Goal: Information Seeking & Learning: Learn about a topic

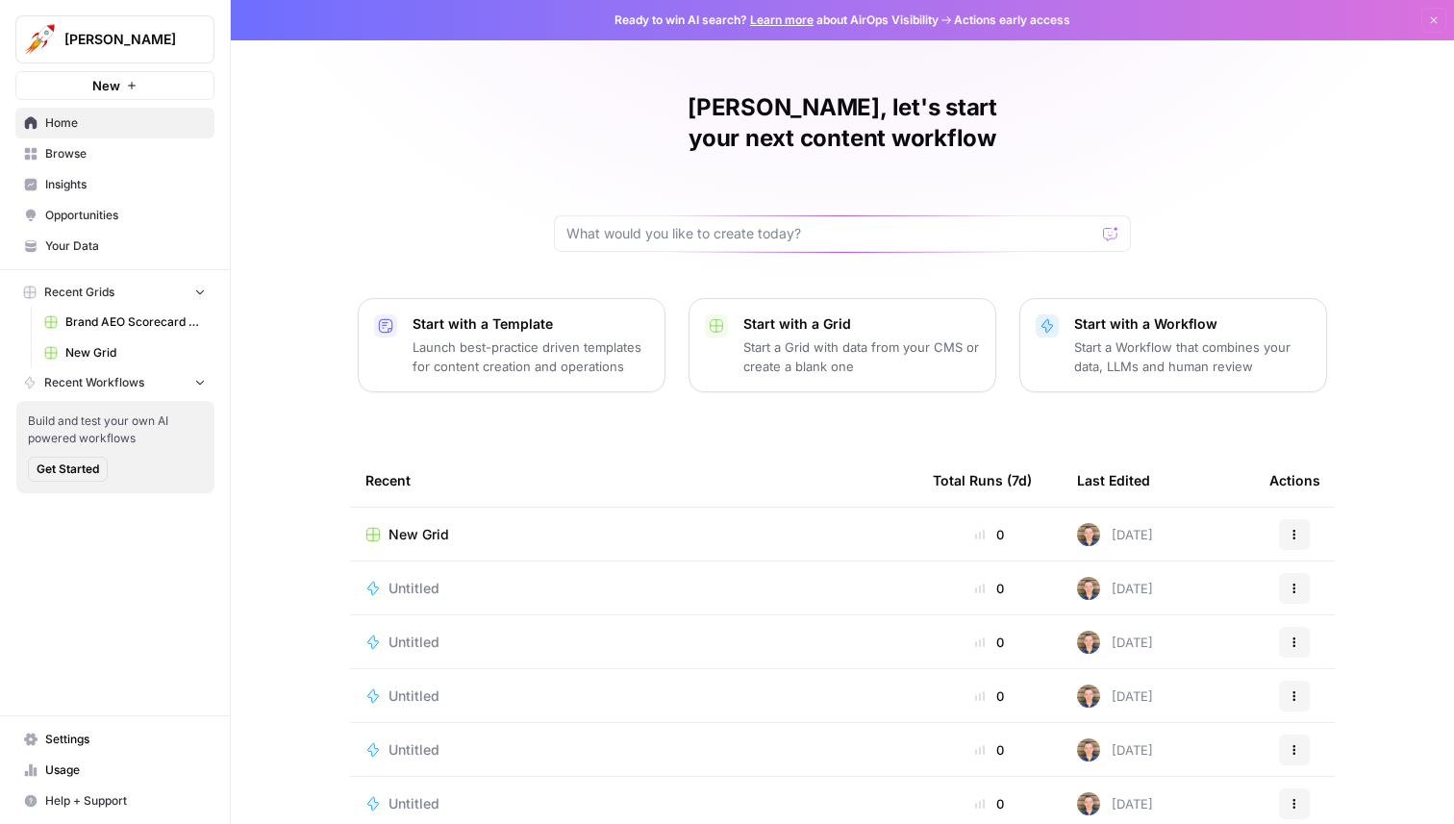
click at [191, 37] on icon "Workspace: Alex Testing" at bounding box center [197, 39] width 19 height 19
type input "l"
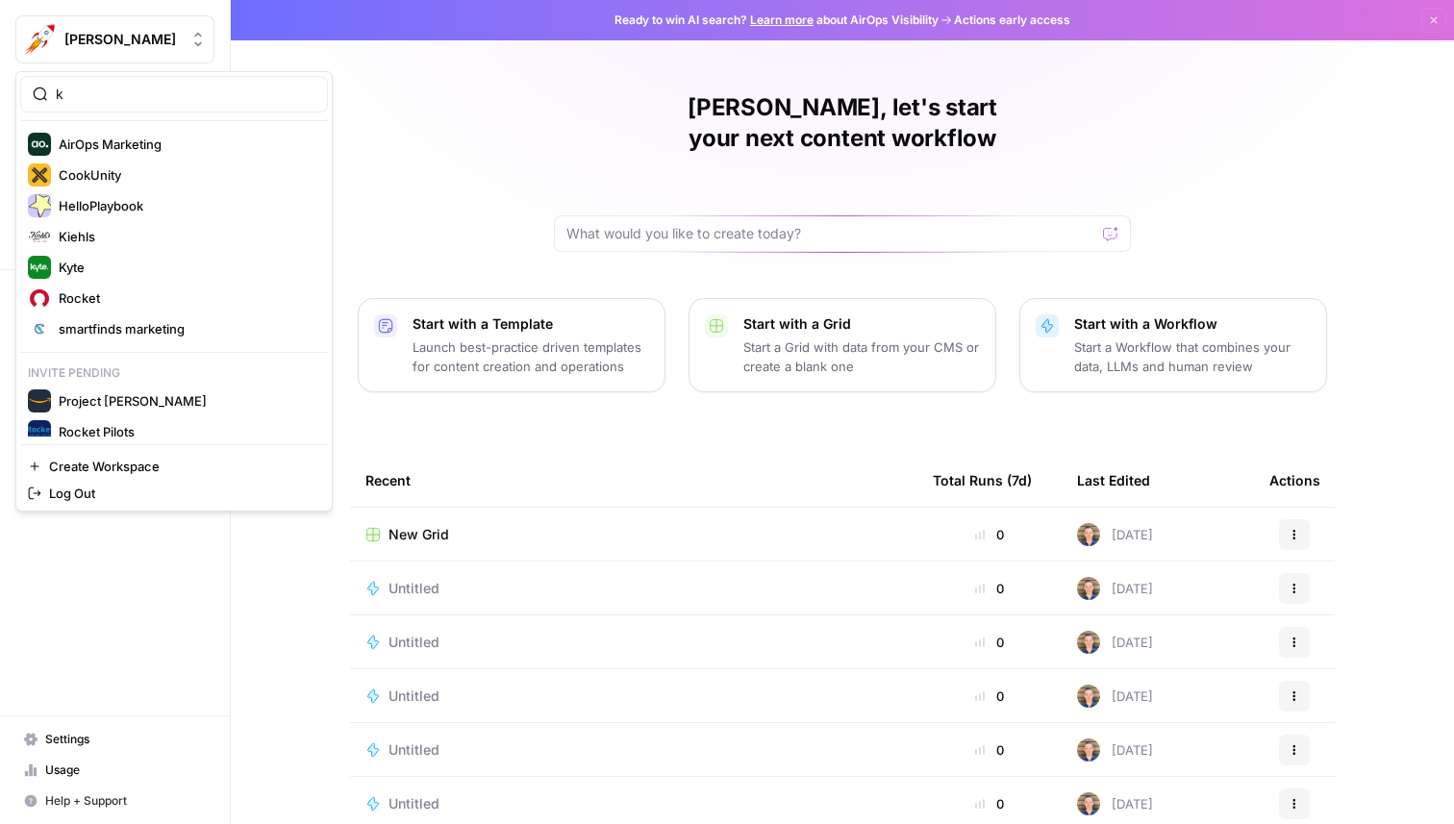
type input "k"
click button "Kiehls" at bounding box center [174, 236] width 308 height 31
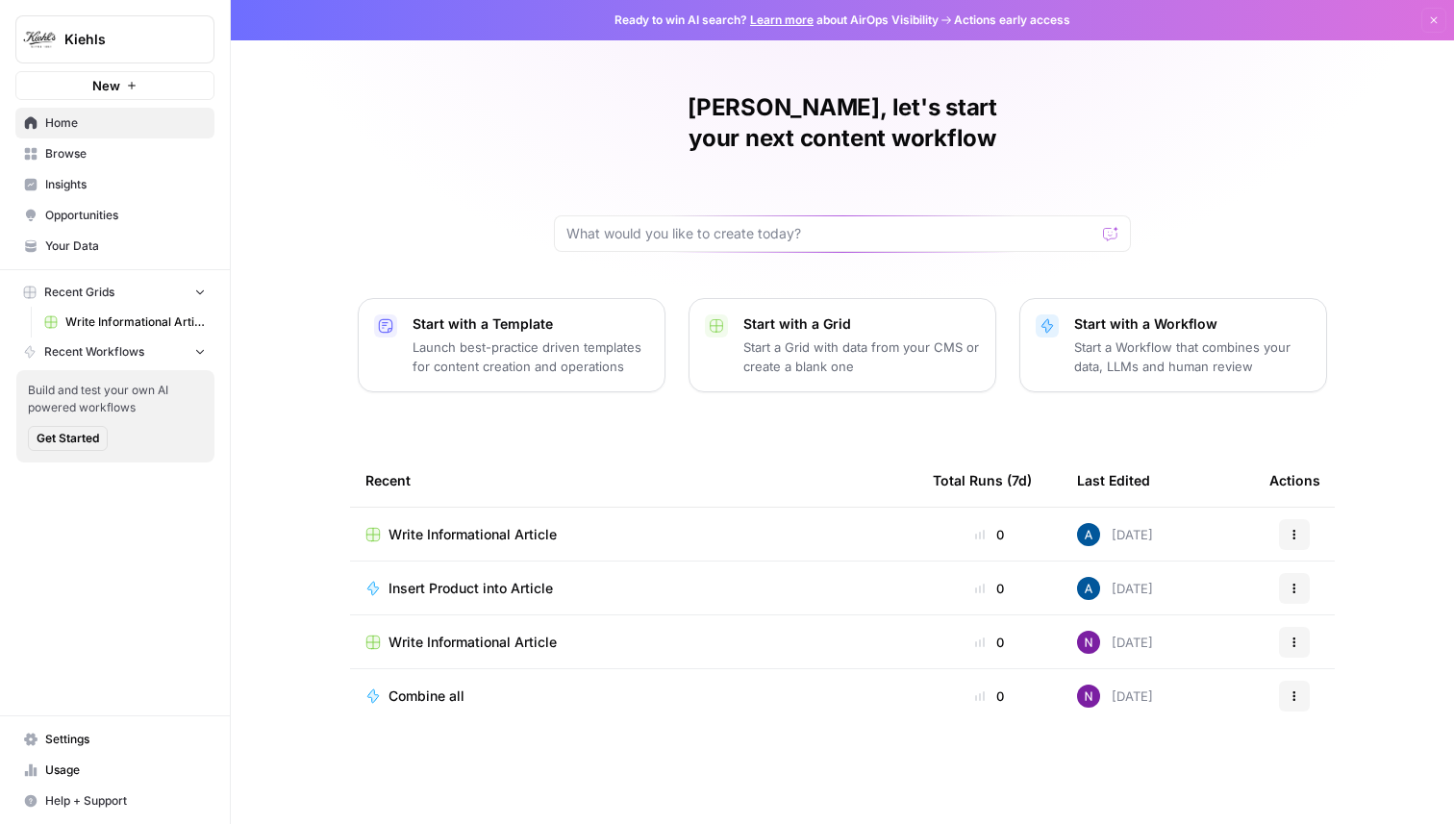
click at [60, 158] on span "Browse" at bounding box center [125, 153] width 161 height 17
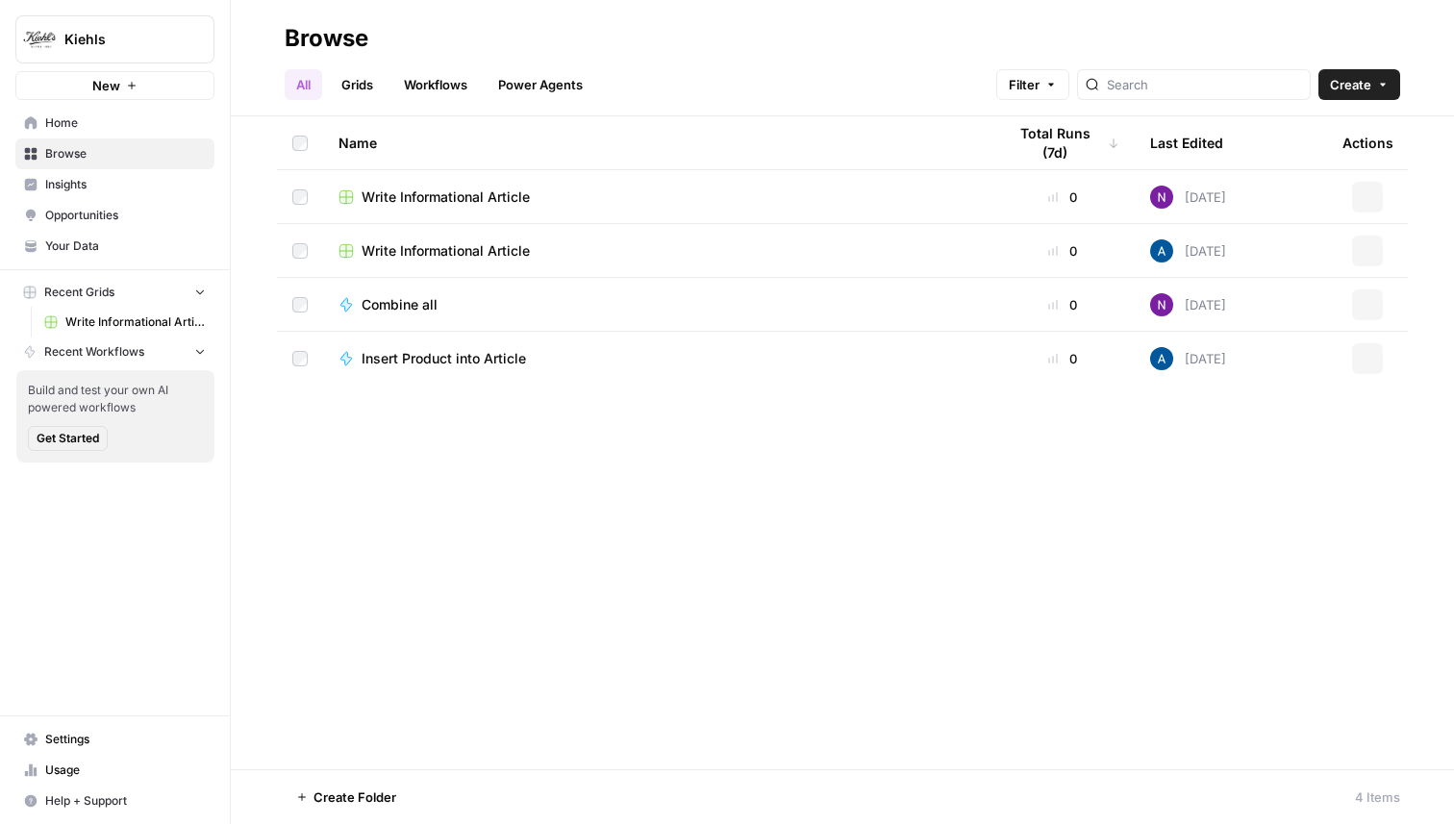
click at [66, 181] on span "Insights" at bounding box center [125, 184] width 161 height 17
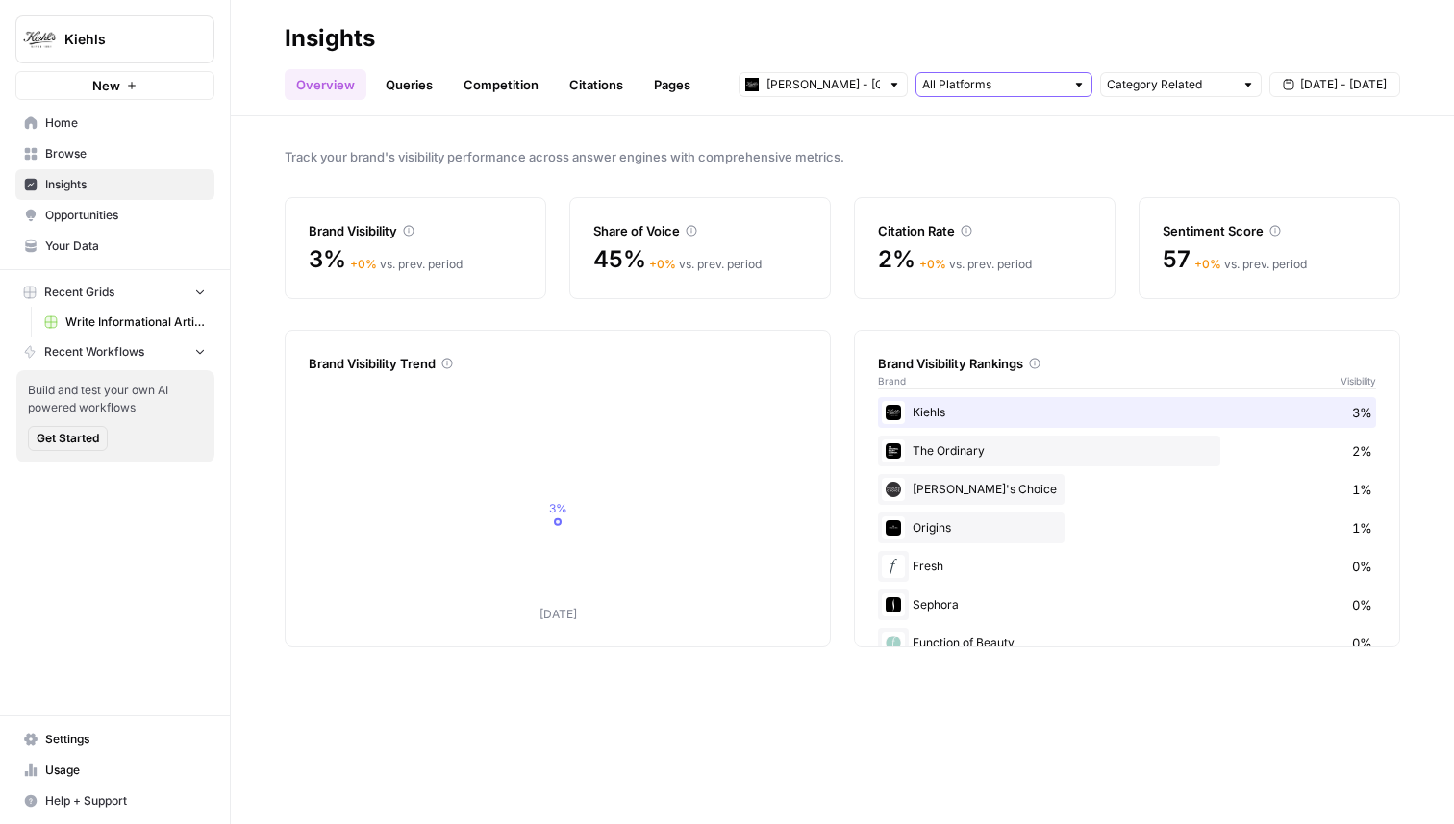
click at [962, 88] on input "text" at bounding box center [993, 84] width 142 height 19
click at [408, 89] on link "Queries" at bounding box center [409, 84] width 70 height 31
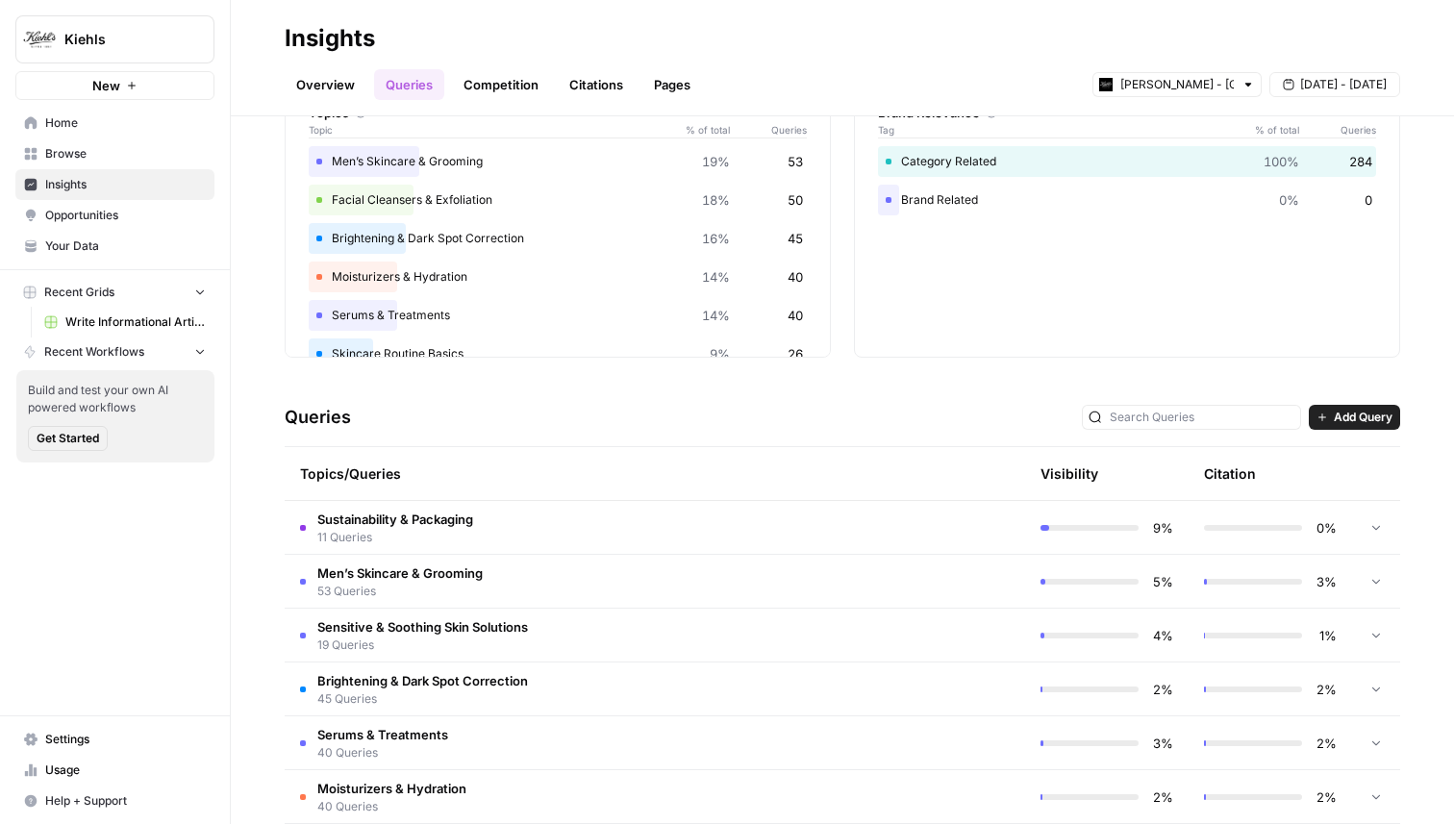
scroll to position [178, 0]
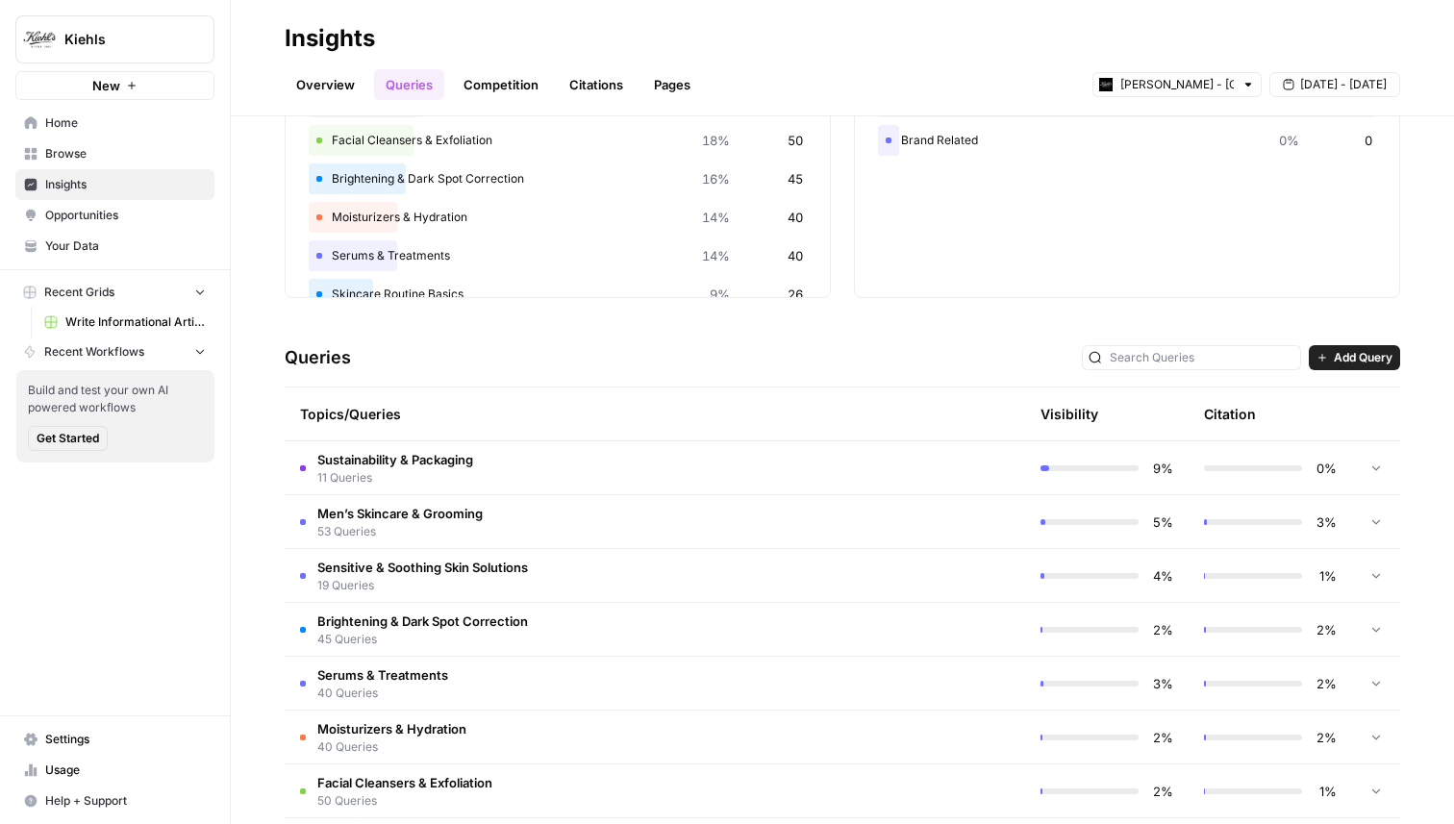
click at [631, 480] on td "Sustainability & Packaging 11 Queries" at bounding box center [573, 467] width 577 height 53
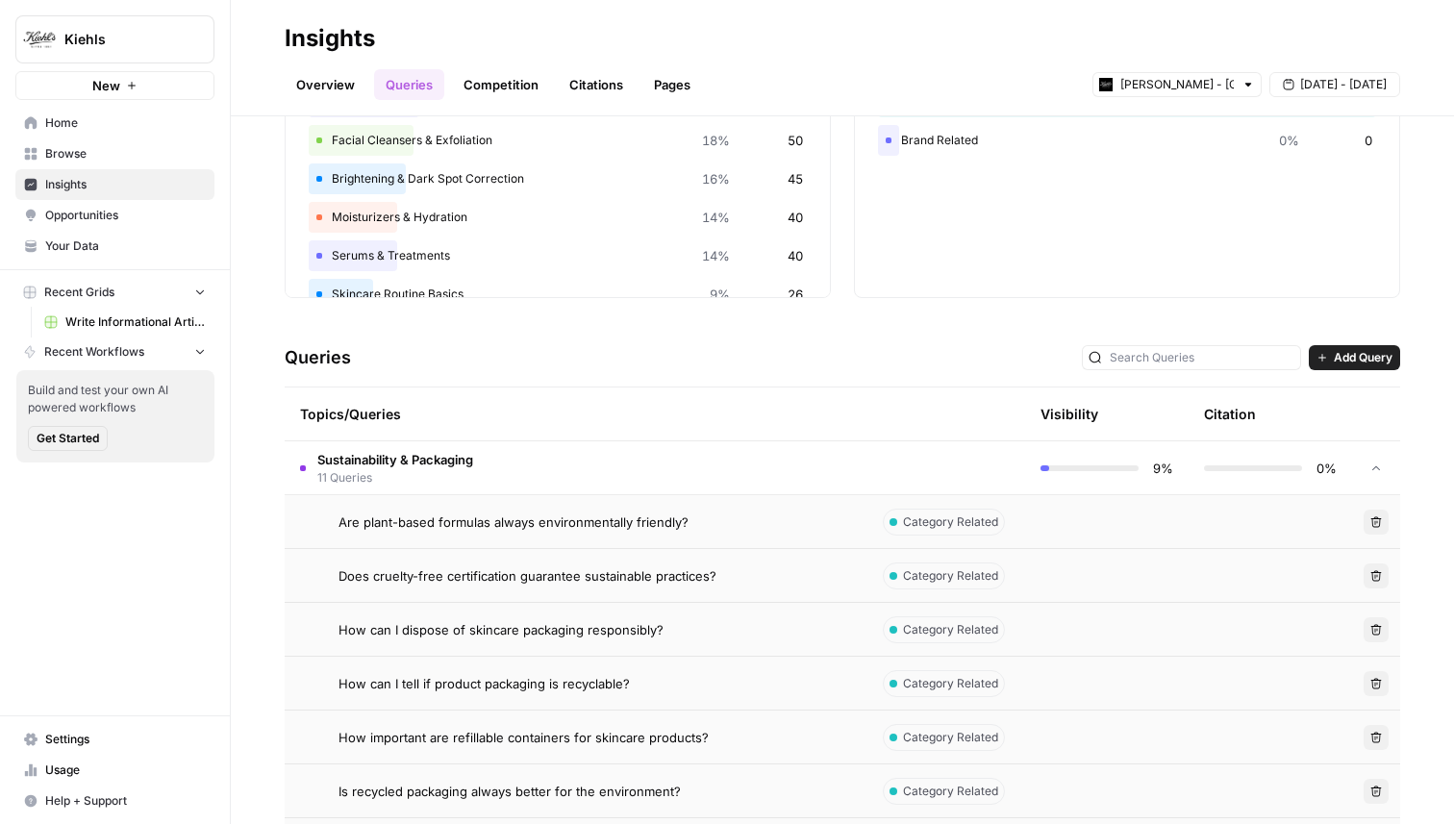
click at [631, 480] on td "Sustainability & Packaging 11 Queries" at bounding box center [573, 467] width 577 height 53
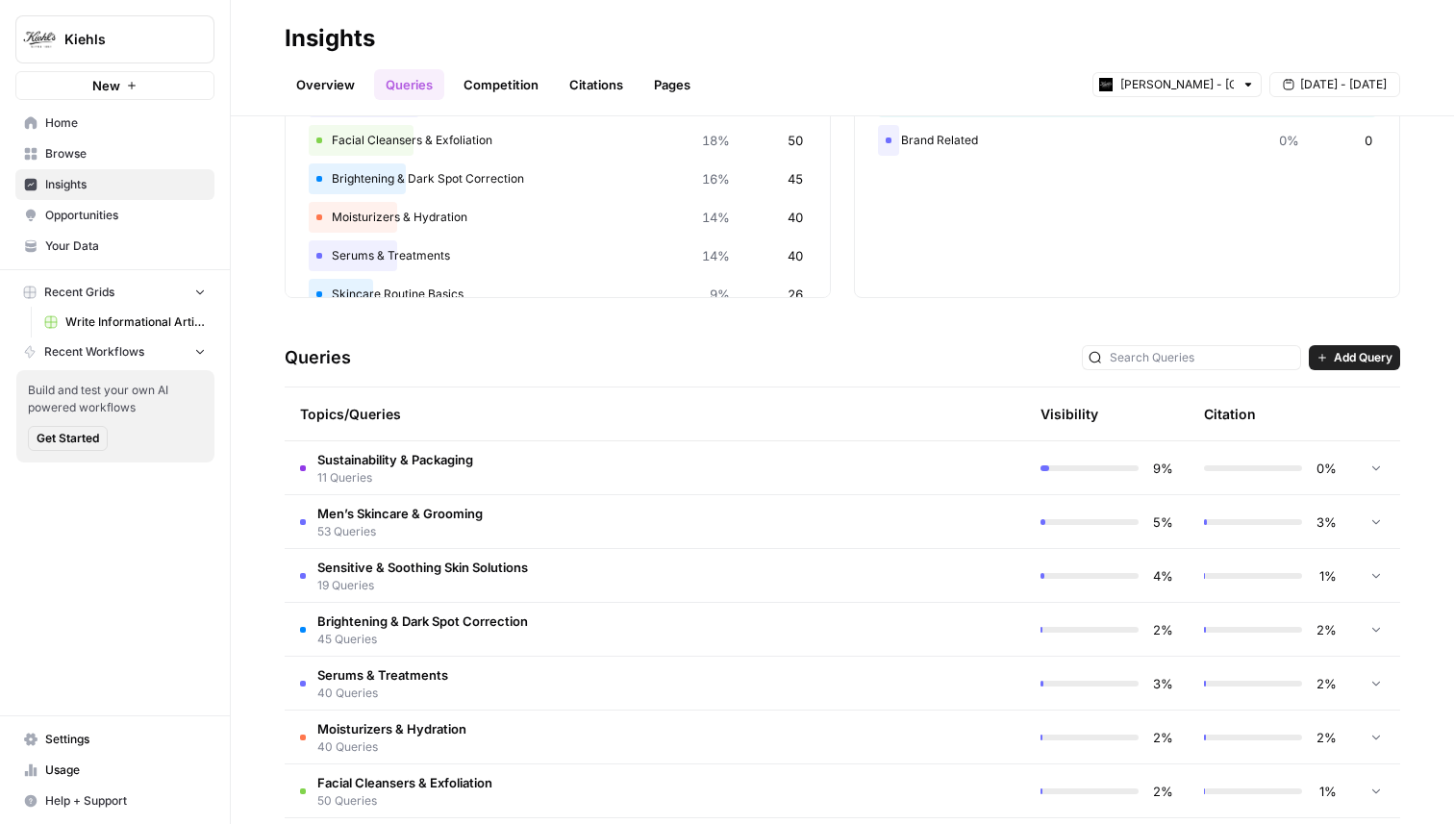
click at [511, 81] on link "Competition" at bounding box center [501, 84] width 98 height 31
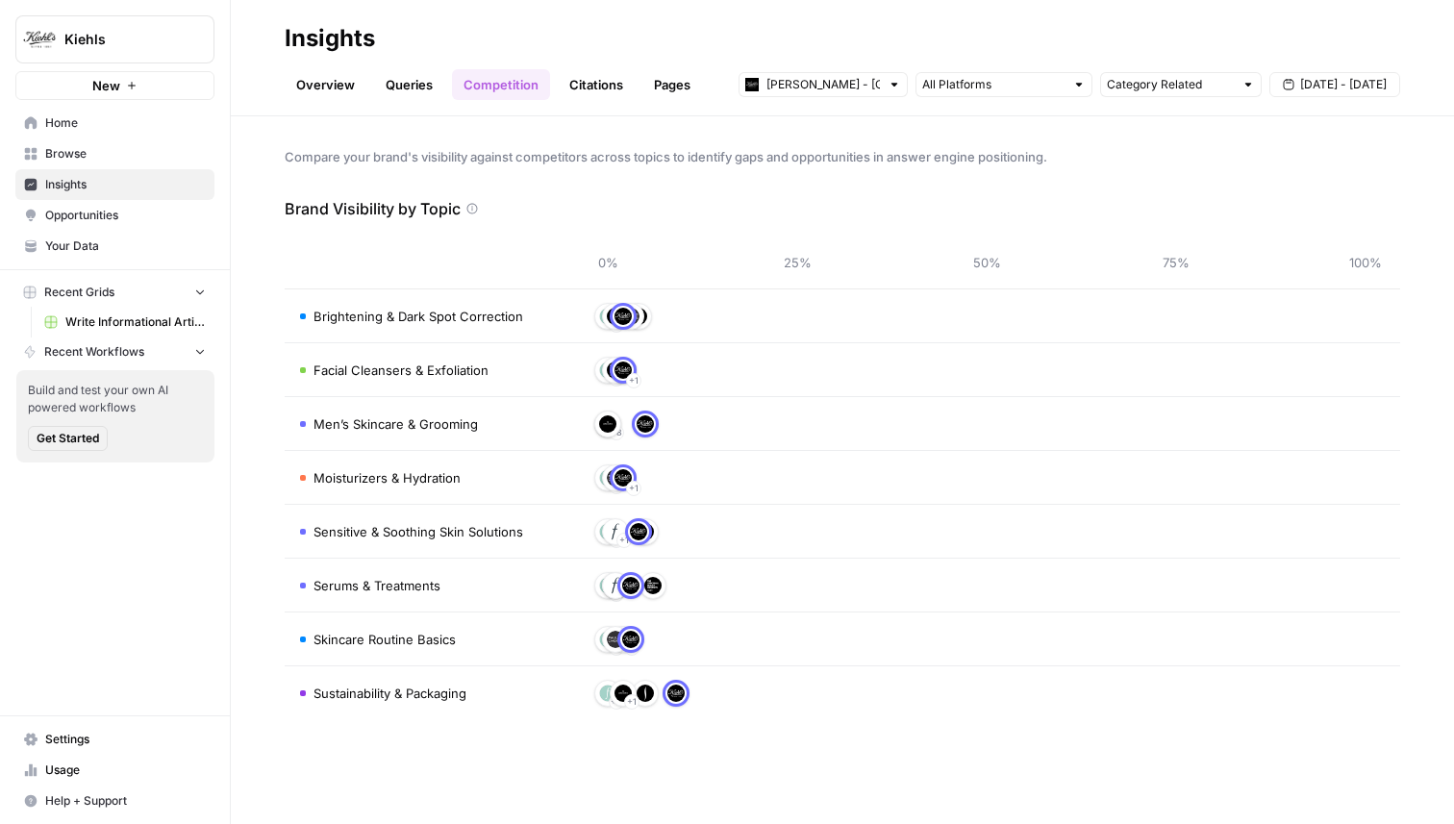
click at [87, 211] on span "Opportunities" at bounding box center [125, 215] width 161 height 17
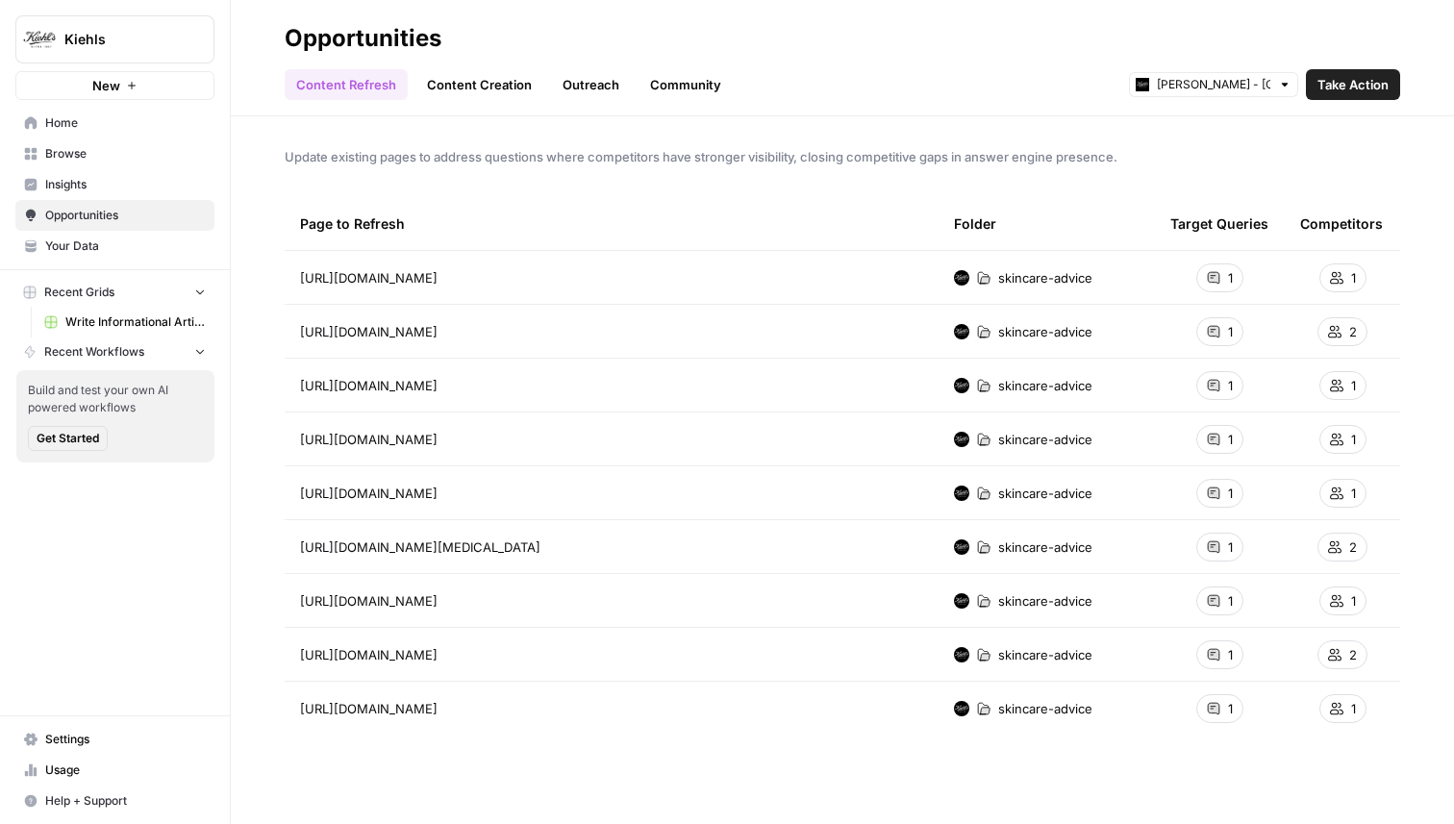
click at [457, 87] on link "Content Creation" at bounding box center [479, 84] width 128 height 31
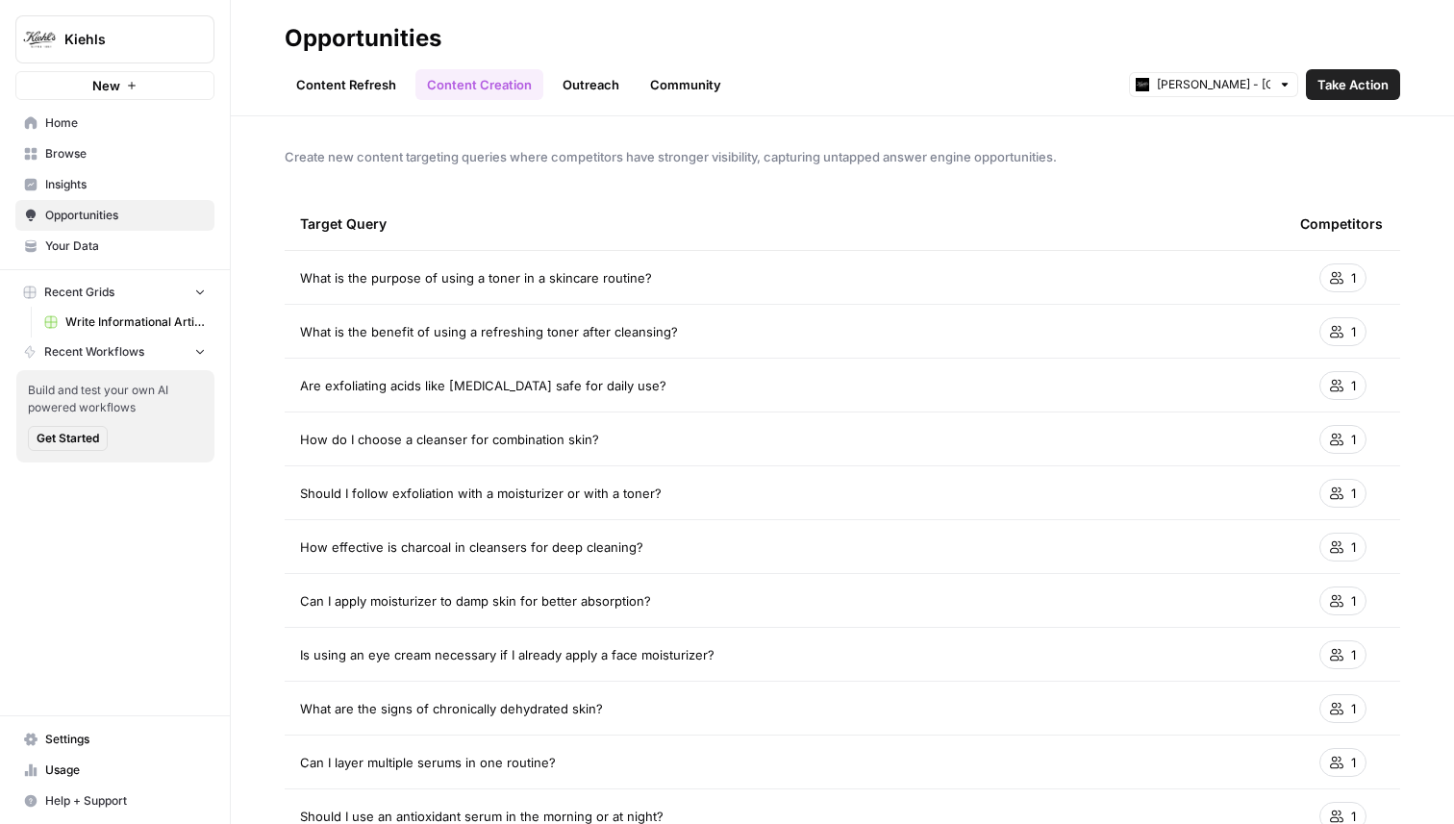
click at [348, 82] on link "Content Refresh" at bounding box center [346, 84] width 123 height 31
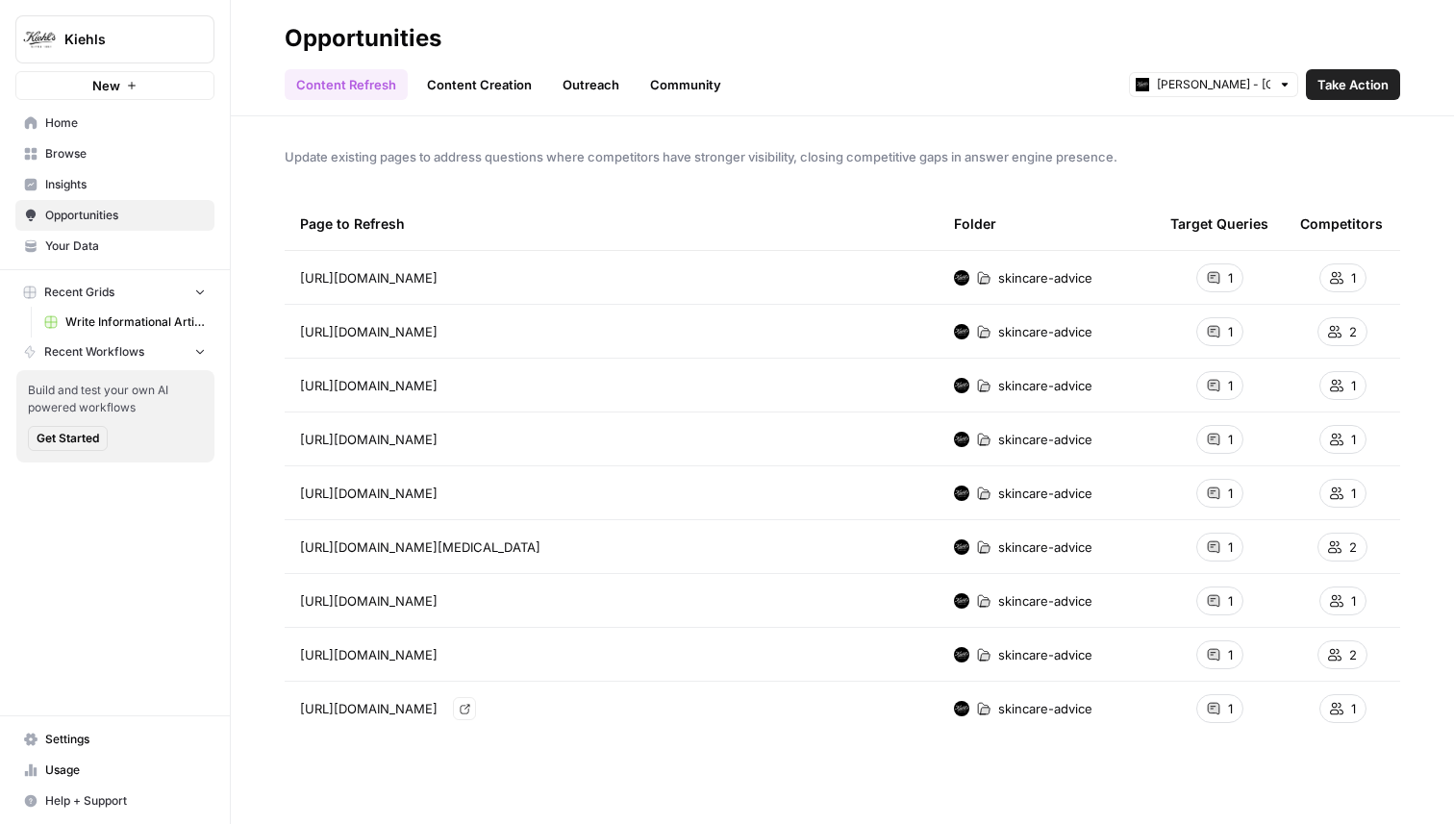
click at [887, 736] on div "Page to Refresh Folder Target Queries Competitors [URL][DOMAIN_NAME] skincare-a…" at bounding box center [842, 495] width 1115 height 596
click at [476, 77] on link "Content Creation" at bounding box center [479, 84] width 128 height 31
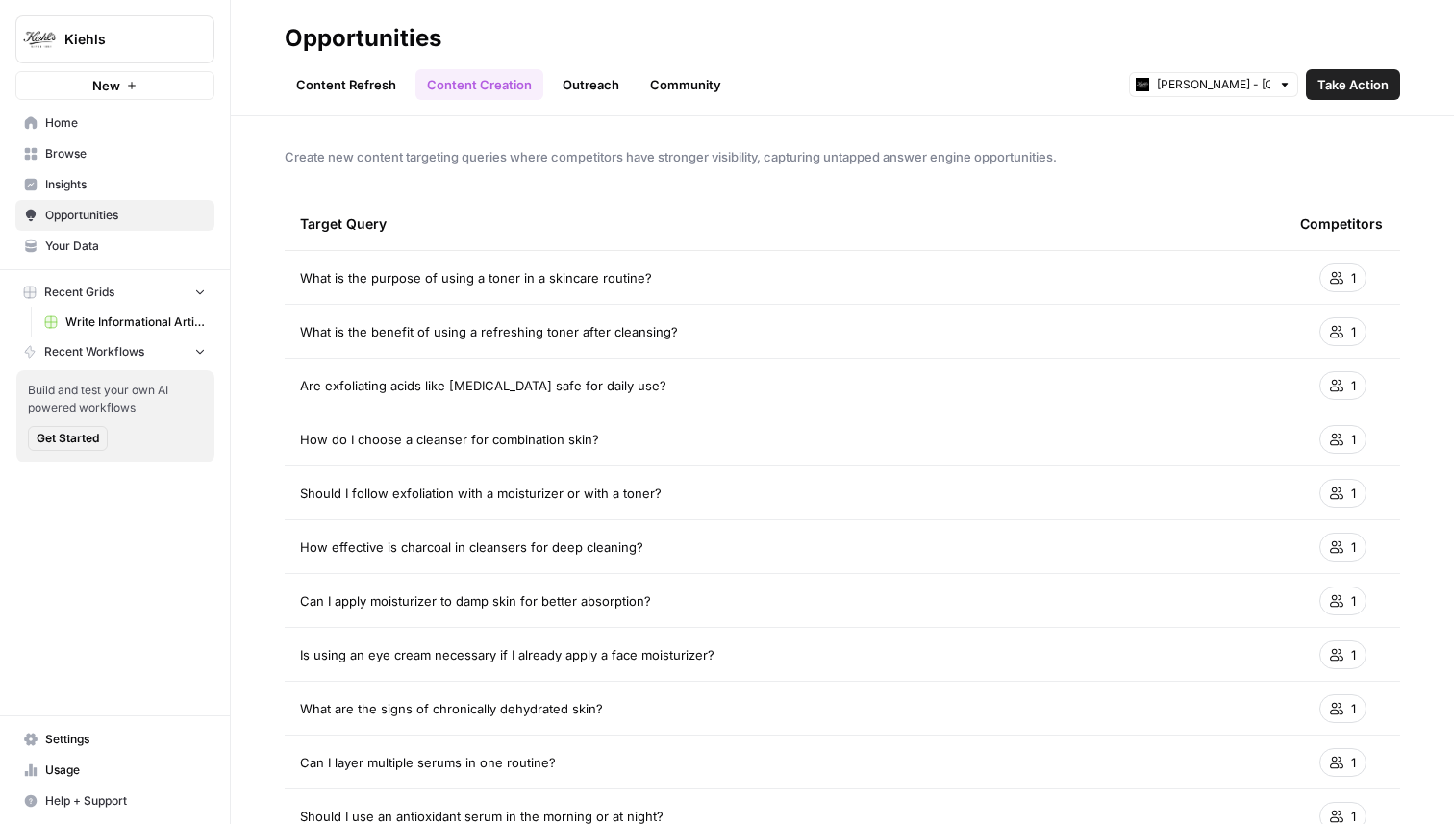
click at [581, 88] on link "Outreach" at bounding box center [591, 84] width 80 height 31
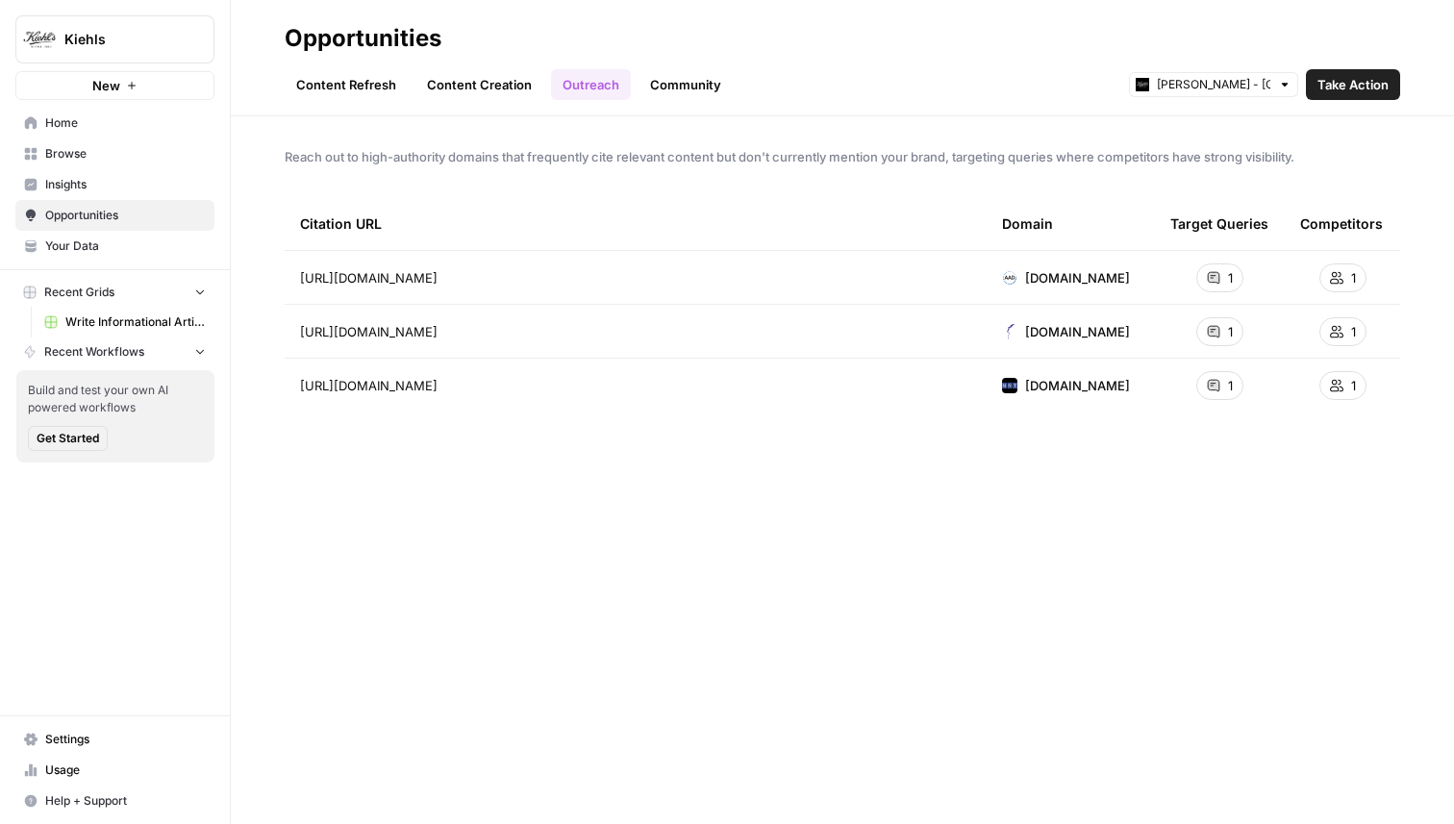
click at [664, 87] on link "Community" at bounding box center [685, 84] width 94 height 31
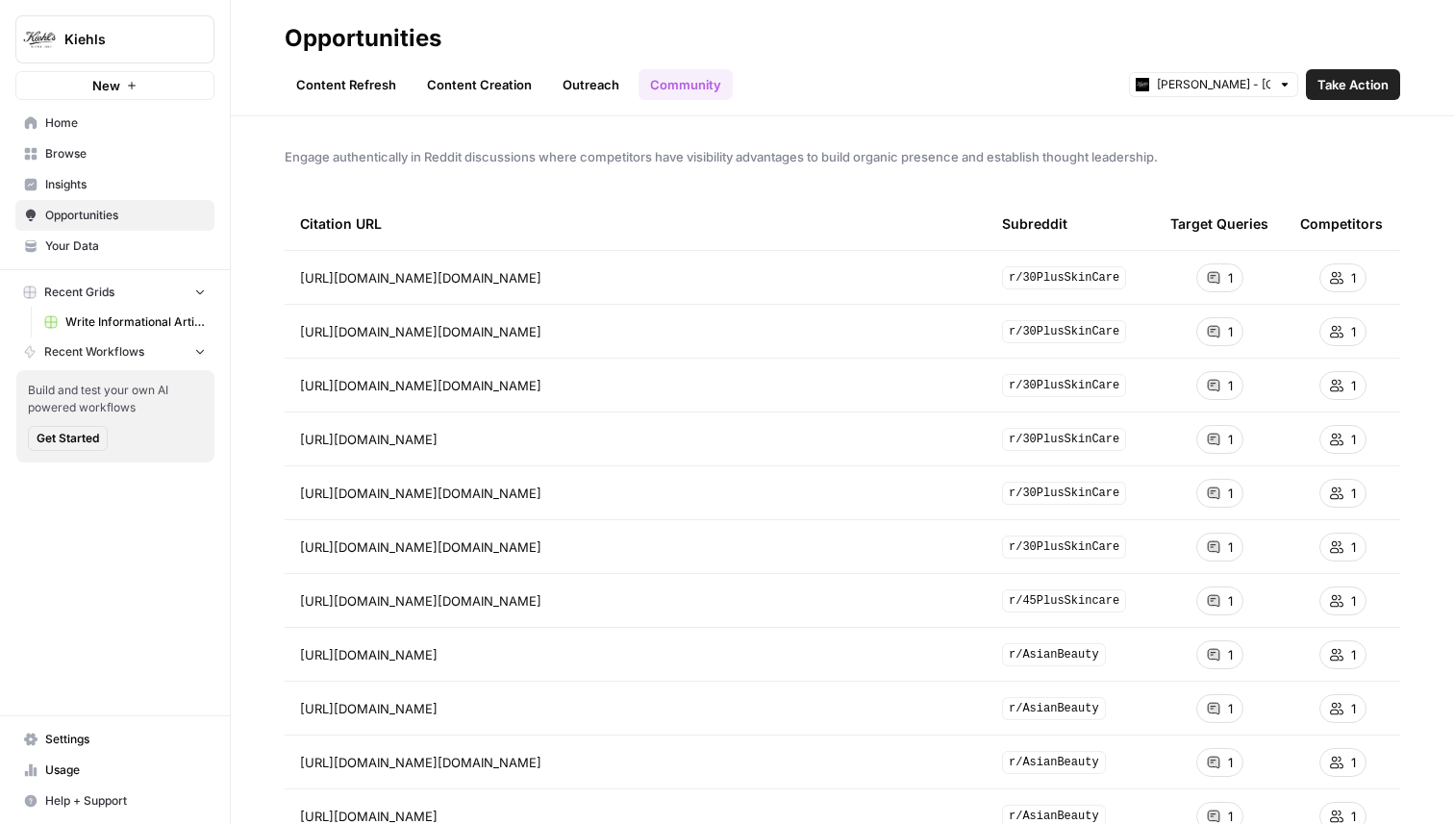
click at [342, 91] on link "Content Refresh" at bounding box center [346, 84] width 123 height 31
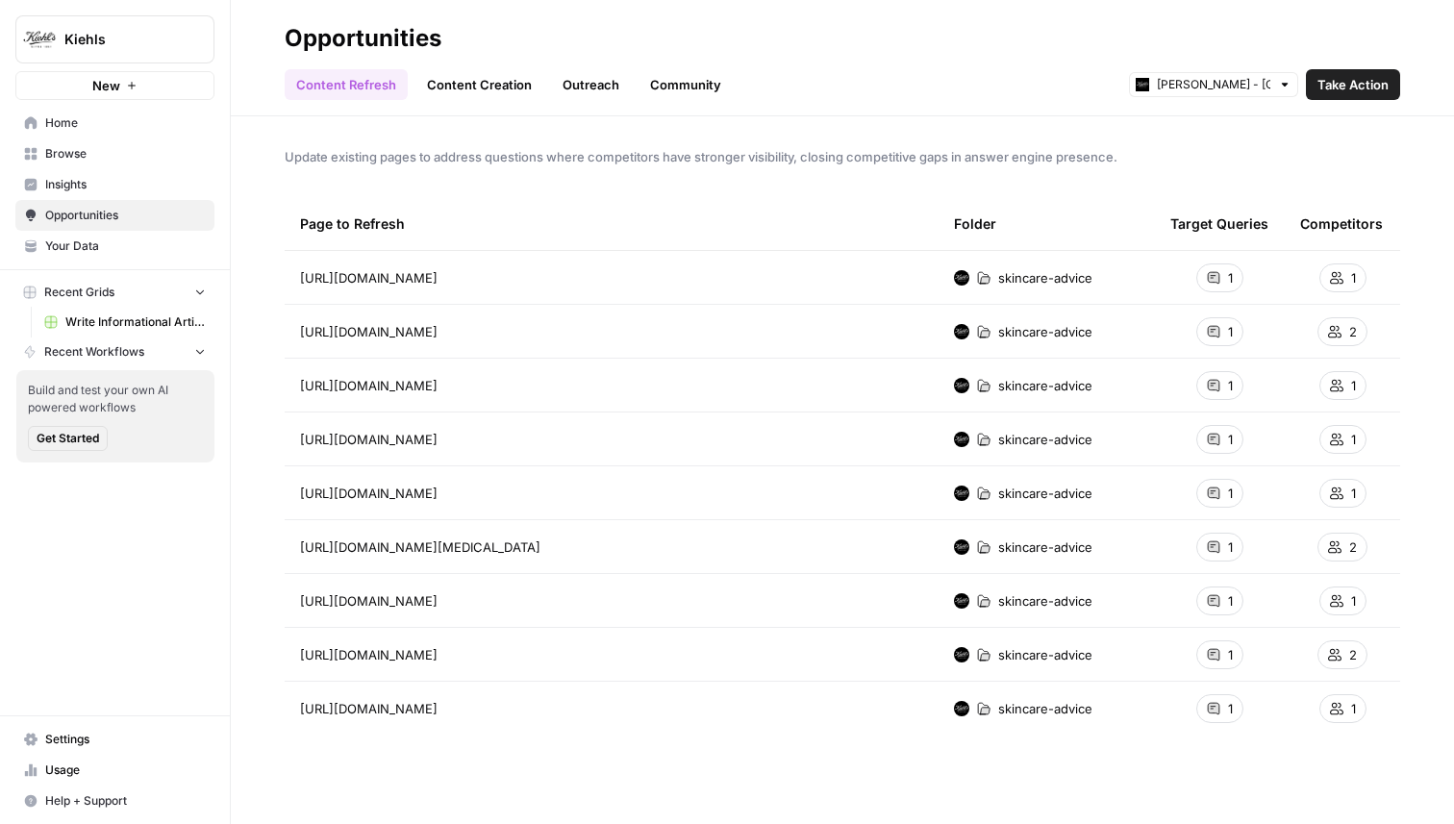
click at [732, 40] on h2 "Opportunities" at bounding box center [842, 38] width 1115 height 31
